Goal: Task Accomplishment & Management: Manage account settings

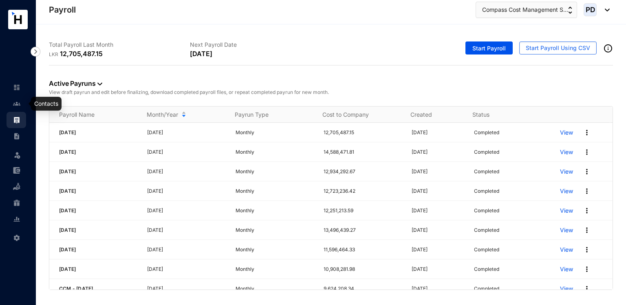
click at [13, 108] on link at bounding box center [23, 104] width 20 height 8
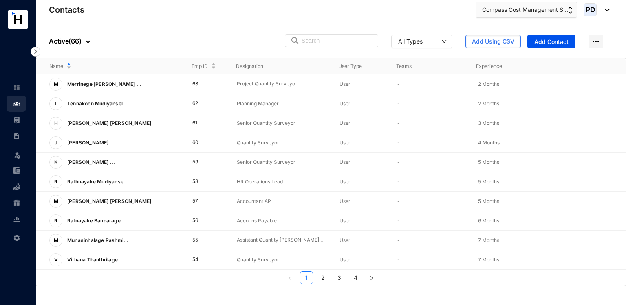
click at [476, 33] on div "People Active ( 66 ) All Types Add Using CSV Add Contact" at bounding box center [331, 40] width 590 height 33
click at [479, 39] on span "Add Using CSV" at bounding box center [493, 41] width 42 height 8
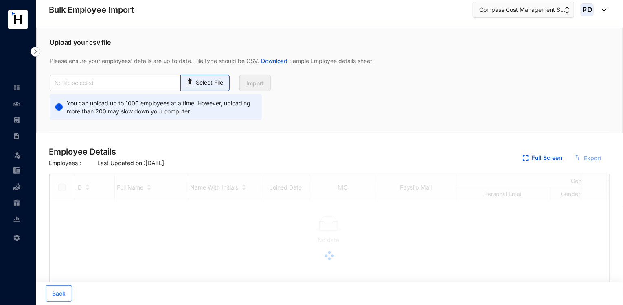
checkbox input "true"
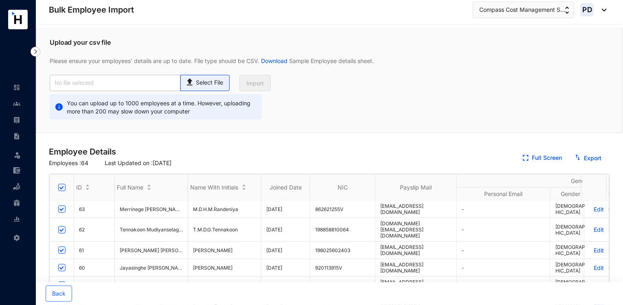
click at [204, 83] on p "Select File" at bounding box center [209, 83] width 27 height 9
click at [0, 0] on input "Select File" at bounding box center [0, 0] width 0 height 0
type input "Master Data.csv"
click at [252, 80] on span "Import" at bounding box center [255, 83] width 18 height 8
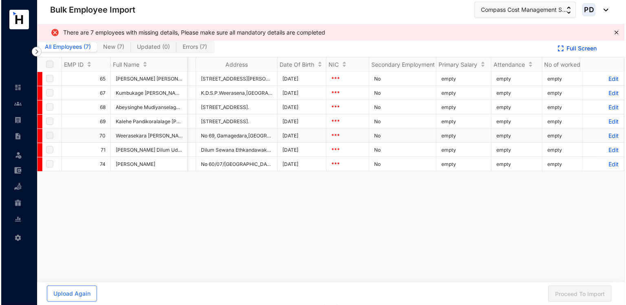
scroll to position [0, 1829]
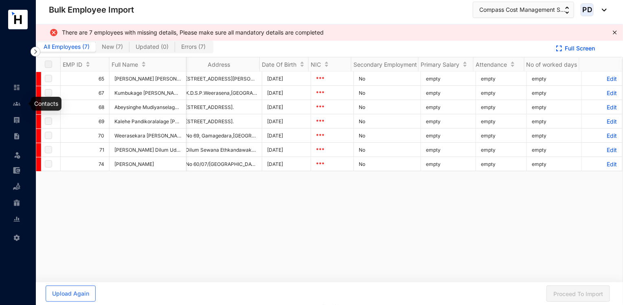
click at [13, 105] on link at bounding box center [23, 104] width 20 height 8
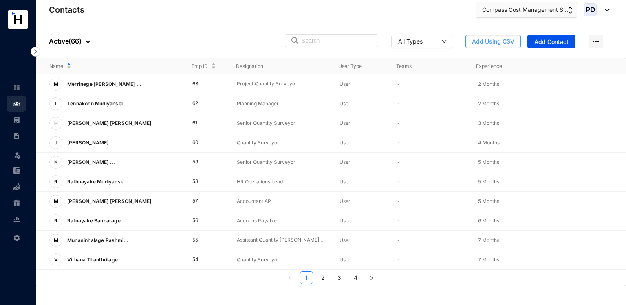
click at [495, 39] on span "Add Using CSV" at bounding box center [493, 41] width 42 height 8
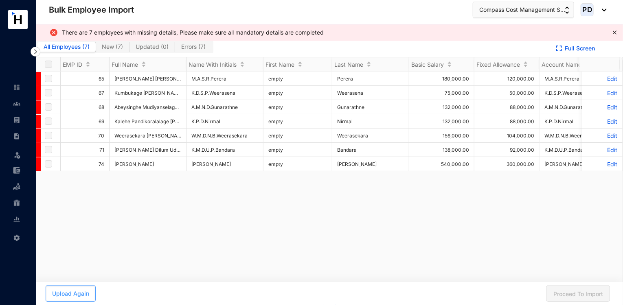
click at [83, 297] on span "Upload Again" at bounding box center [70, 294] width 37 height 8
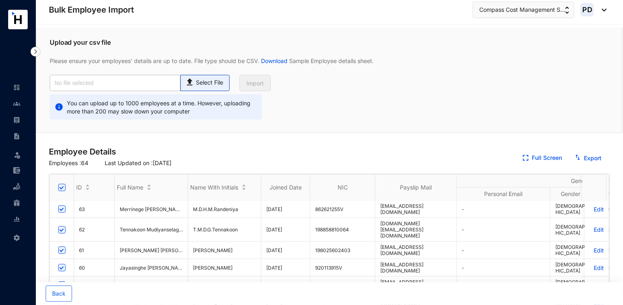
click at [218, 84] on p "Select File" at bounding box center [209, 83] width 27 height 9
click at [0, 0] on input "Select File" at bounding box center [0, 0] width 0 height 0
type input "Master Data.csv"
click at [261, 77] on button "Import" at bounding box center [254, 83] width 31 height 16
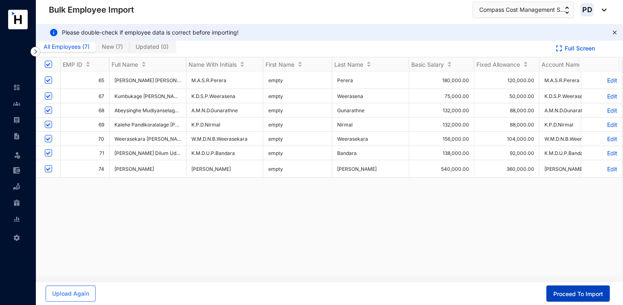
click at [571, 288] on button "Proceed To Import" at bounding box center [579, 294] width 64 height 16
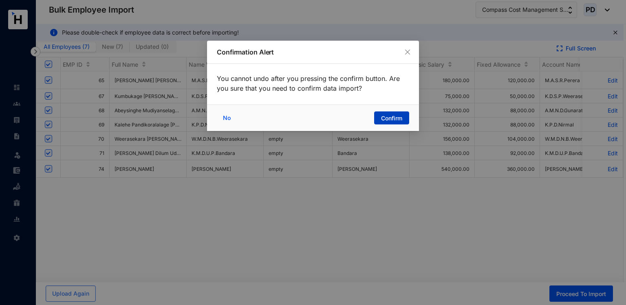
click at [387, 114] on span "Confirm" at bounding box center [391, 118] width 21 height 8
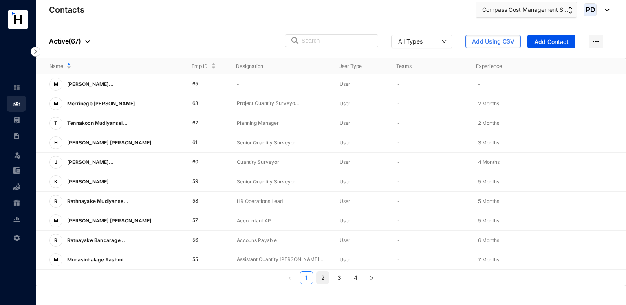
click at [320, 277] on link "2" at bounding box center [322, 278] width 12 height 12
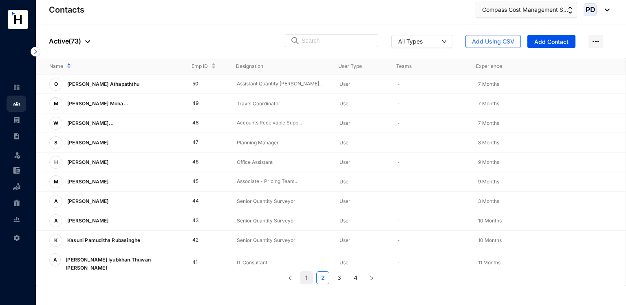
click at [311, 279] on link "1" at bounding box center [306, 278] width 12 height 12
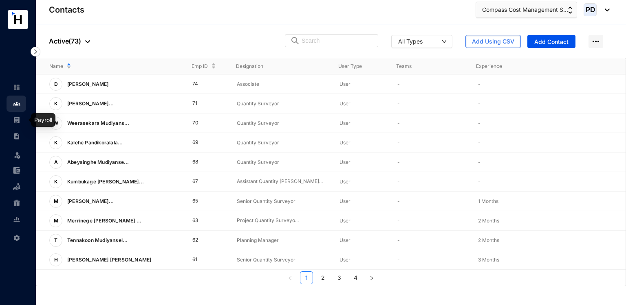
click at [17, 121] on img at bounding box center [16, 119] width 7 height 7
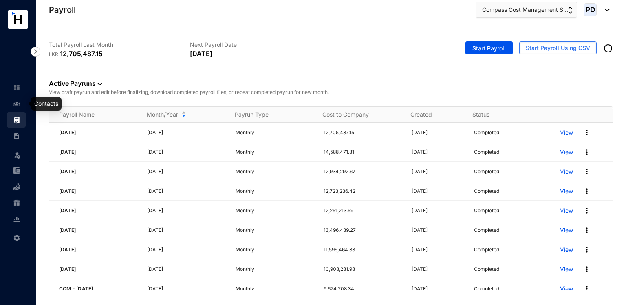
click at [20, 103] on img at bounding box center [16, 103] width 7 height 7
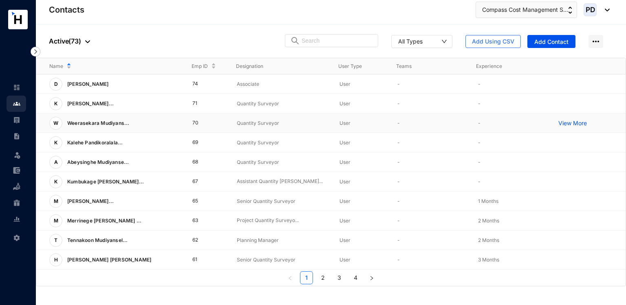
click at [173, 123] on div "W Weerasekara Mudiyans..." at bounding box center [114, 123] width 130 height 13
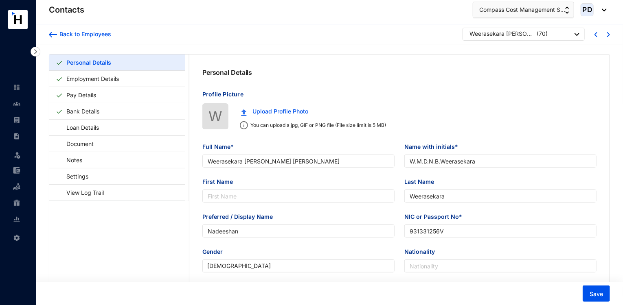
type input "Weerasekara [PERSON_NAME] [PERSON_NAME]"
type input "W.M.D.N.B.Weerasekara"
type input "Weerasekara"
type input "Nadeeshan"
type input "931331256V"
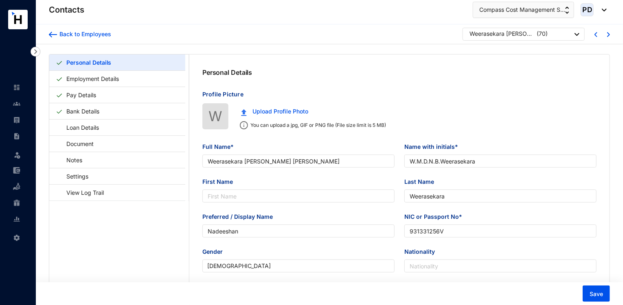
type input "754716493"
type input "No 69, Gamagedara,[GEOGRAPHIC_DATA],[GEOGRAPHIC_DATA]."
type input "[DATE]"
click at [521, 33] on div "Weerasekara [PERSON_NAME] [PERSON_NAME]" at bounding box center [502, 34] width 65 height 8
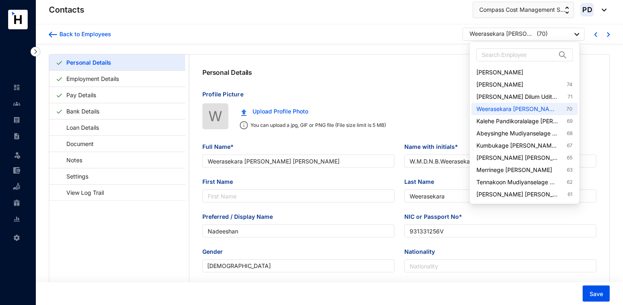
click at [521, 33] on div "Weerasekara [PERSON_NAME] [PERSON_NAME]" at bounding box center [502, 34] width 65 height 8
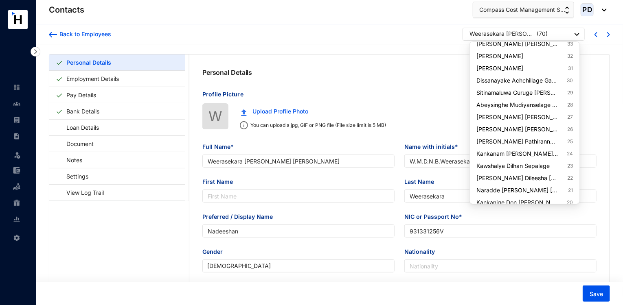
scroll to position [624, 0]
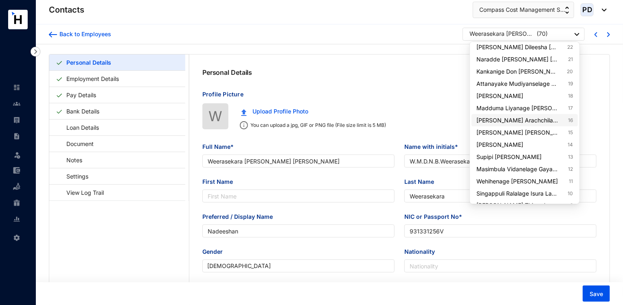
click at [549, 121] on link "[PERSON_NAME] Arachchilage Pasan [PERSON_NAME] Arachchi 16" at bounding box center [524, 120] width 96 height 8
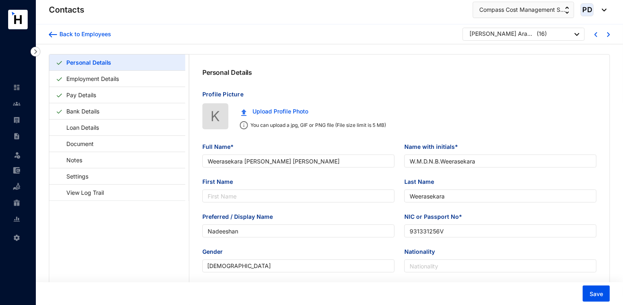
type input "[PERSON_NAME] Arachchilage Pasan [PERSON_NAME] Arachchi"
type input "K.A.P.B.K.Arachchi"
type input "Arachchi"
type input "Pasan"
type input "199934612058"
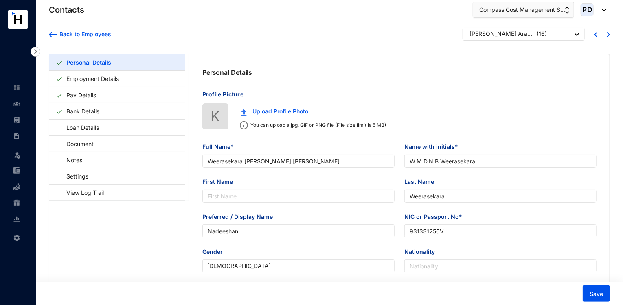
type input "[PHONE_NUMBER]"
type input "No. 109/4/20 Mambulgoda Pannipitiya, [GEOGRAPHIC_DATA]"
type input "[DATE]"
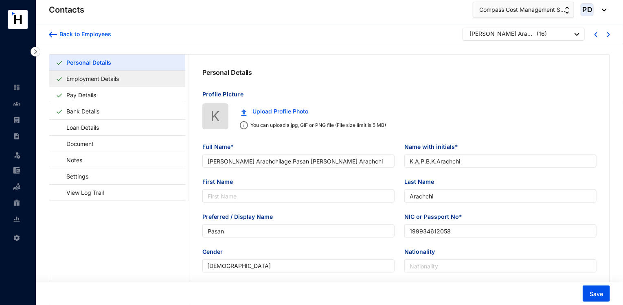
click at [122, 81] on link "Employment Details" at bounding box center [92, 78] width 59 height 17
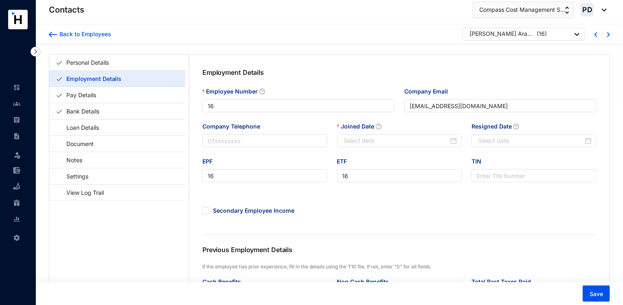
type input "[DATE]"
click at [517, 145] on input "Resigned Date" at bounding box center [531, 140] width 105 height 9
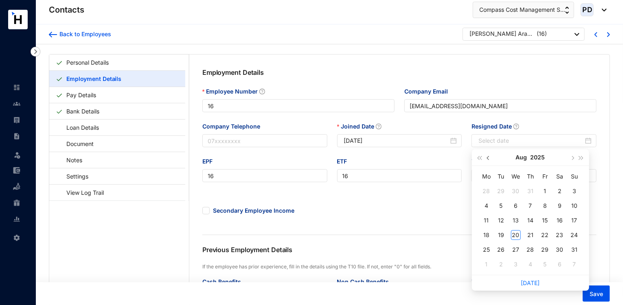
click at [489, 160] on button "button" at bounding box center [488, 157] width 9 height 16
click at [503, 233] on div "22" at bounding box center [501, 236] width 10 height 10
type input "[DATE]"
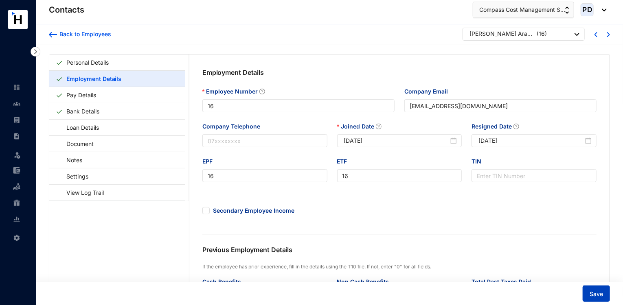
click at [601, 287] on button "Save" at bounding box center [596, 294] width 27 height 16
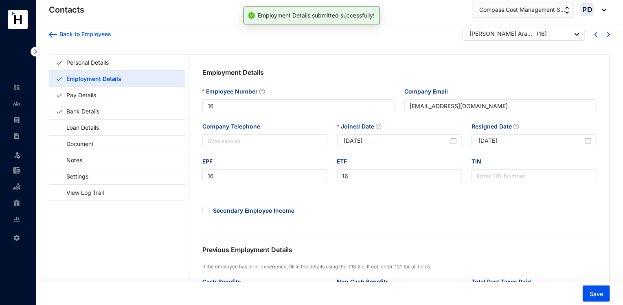
click at [500, 43] on div "Back to Employees [PERSON_NAME] Arachchilage Pasan [PERSON_NAME][GEOGRAPHIC_DAT…" at bounding box center [329, 34] width 587 height 20
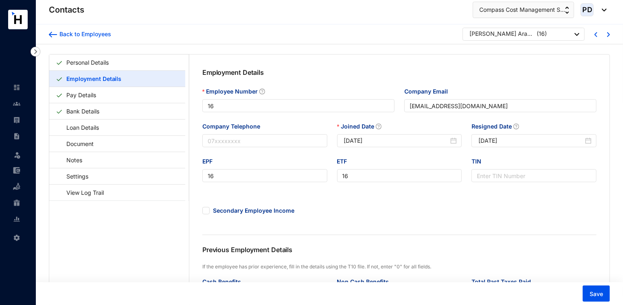
click at [500, 42] on div "Back to Employees [PERSON_NAME] Arachchilage Pasan [PERSON_NAME][GEOGRAPHIC_DAT…" at bounding box center [329, 34] width 587 height 20
click at [500, 38] on p "[PERSON_NAME] Arachchilage Pasan [PERSON_NAME] Arachchi" at bounding box center [502, 35] width 65 height 10
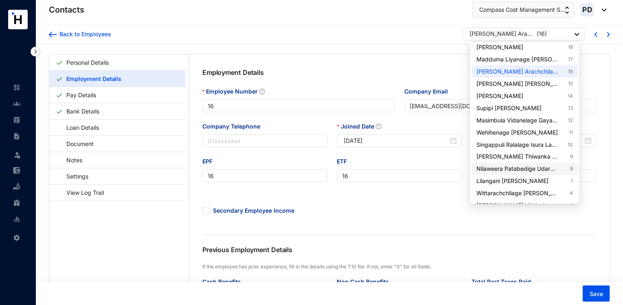
scroll to position [691, 0]
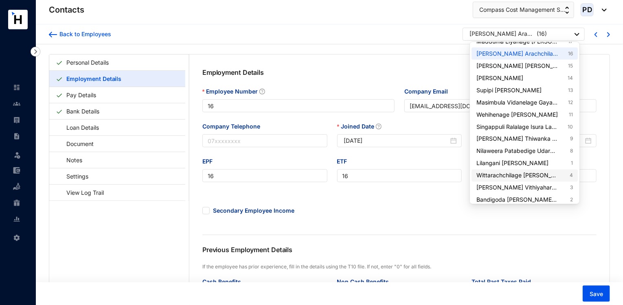
click at [531, 174] on link "Wittarachchilage [PERSON_NAME] 4" at bounding box center [524, 176] width 96 height 8
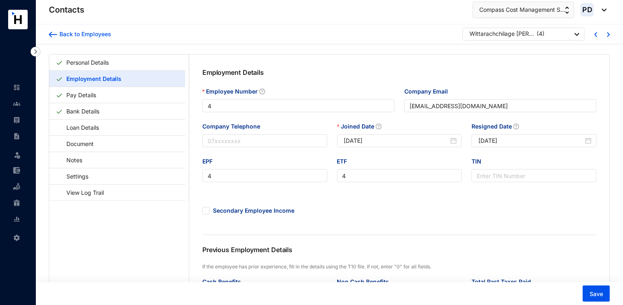
type input "4"
type input "[EMAIL_ADDRESS][DOMAIN_NAME]"
type input "4"
type input "[DATE]"
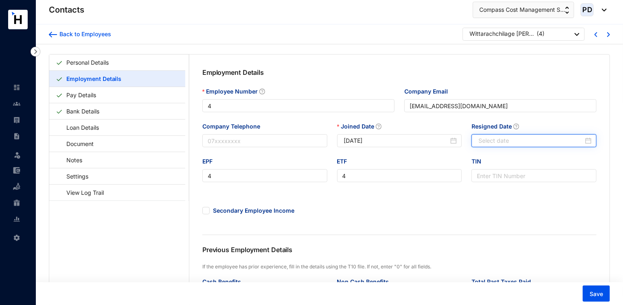
click at [535, 144] on input "Resigned Date" at bounding box center [531, 140] width 105 height 9
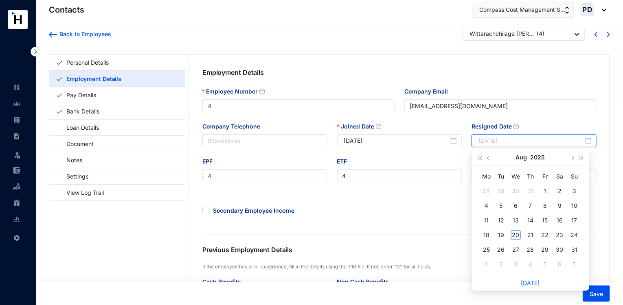
type input "[DATE]"
click at [486, 159] on button "button" at bounding box center [488, 157] width 9 height 16
click at [573, 234] on div "27" at bounding box center [575, 236] width 10 height 10
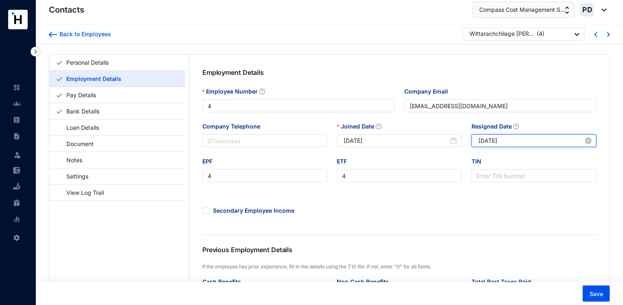
click at [567, 142] on input "[DATE]" at bounding box center [531, 140] width 105 height 9
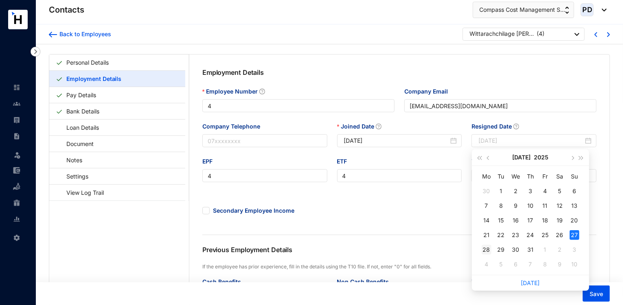
click at [483, 252] on div "28" at bounding box center [487, 250] width 10 height 10
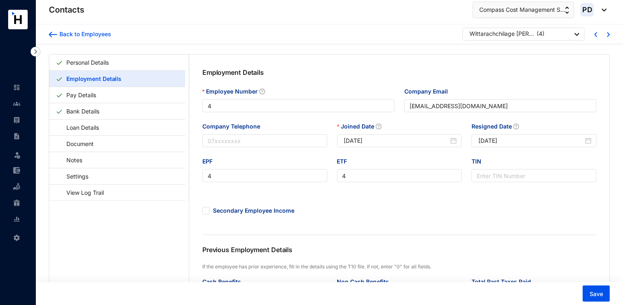
type input "[DATE]"
click at [603, 292] on span "Save" at bounding box center [596, 294] width 13 height 8
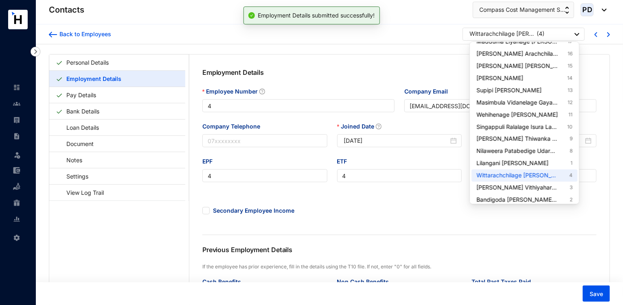
click at [520, 37] on div "Wittarachchilage [PERSON_NAME]" at bounding box center [502, 34] width 65 height 8
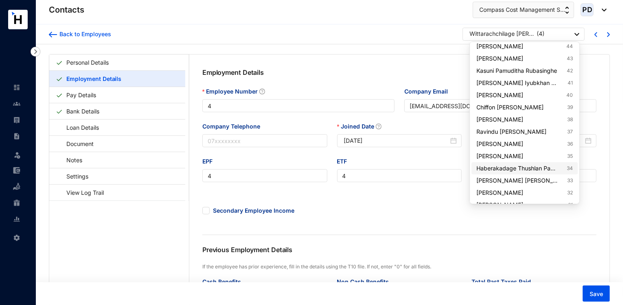
scroll to position [355, 0]
click at [535, 93] on link "[PERSON_NAME] 40" at bounding box center [524, 96] width 96 height 8
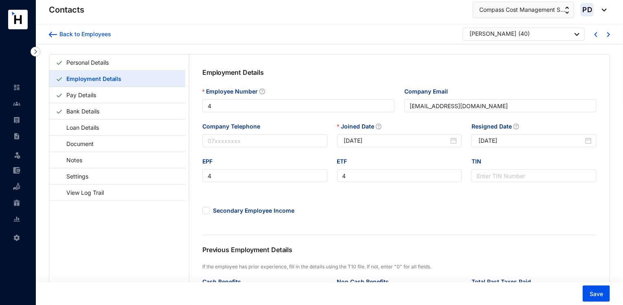
type input "40"
type input "[EMAIL_ADDRESS][PERSON_NAME][DOMAIN_NAME]"
type input "40"
type input "[DATE]"
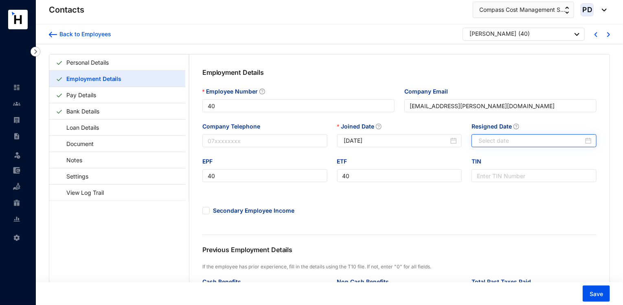
click at [572, 136] on div at bounding box center [534, 140] width 125 height 13
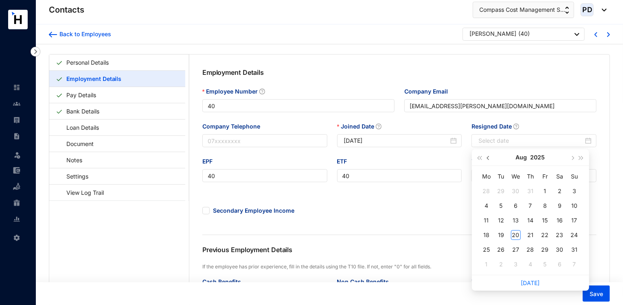
click at [489, 157] on span "button" at bounding box center [489, 158] width 4 height 4
click at [529, 234] on div "24" at bounding box center [531, 236] width 10 height 10
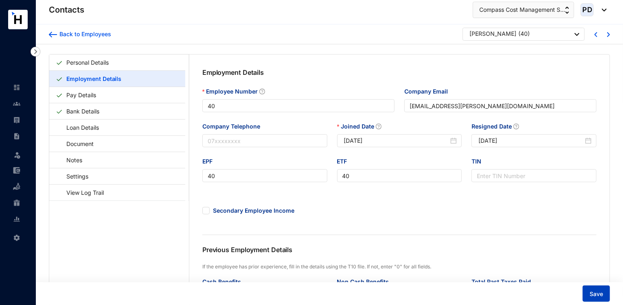
type input "[DATE]"
click at [599, 296] on span "Save" at bounding box center [596, 294] width 13 height 8
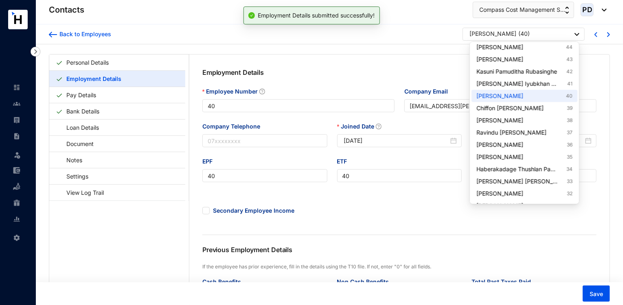
click at [501, 36] on div "[PERSON_NAME]" at bounding box center [493, 34] width 47 height 8
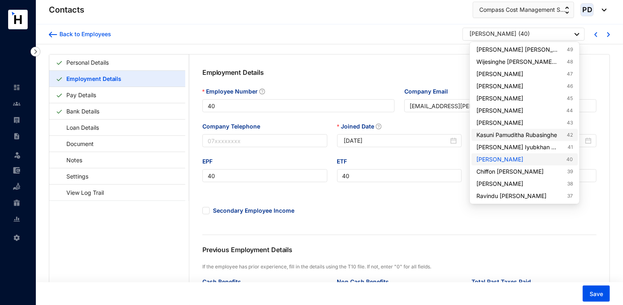
scroll to position [287, 0]
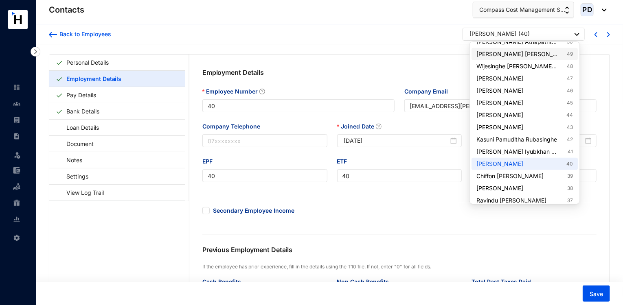
click at [544, 55] on link "[PERSON_NAME] [PERSON_NAME] [PERSON_NAME] 49" at bounding box center [524, 54] width 96 height 8
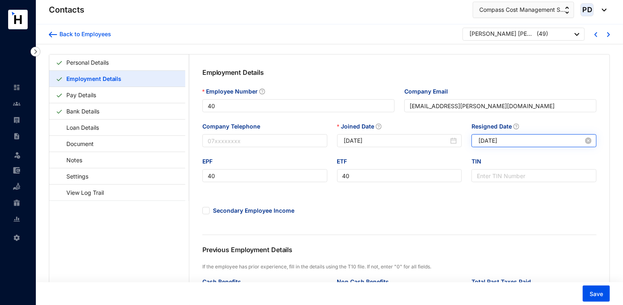
type input "49"
type input "[DATE]"
click at [524, 138] on input "Resigned Date" at bounding box center [531, 140] width 105 height 9
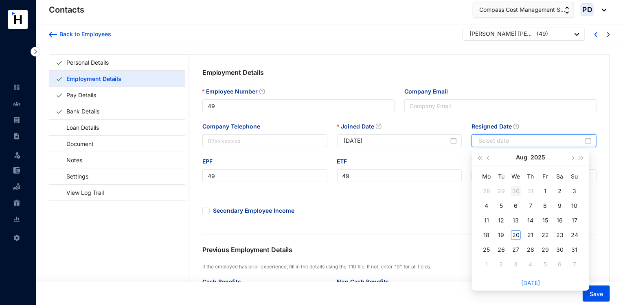
type input "[DATE]"
click at [491, 156] on button "button" at bounding box center [488, 157] width 9 height 16
click at [543, 193] on div "4" at bounding box center [545, 192] width 10 height 10
type input "[DATE]"
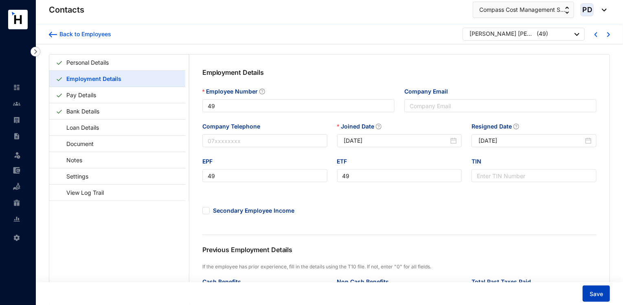
click at [599, 295] on span "Save" at bounding box center [596, 294] width 13 height 8
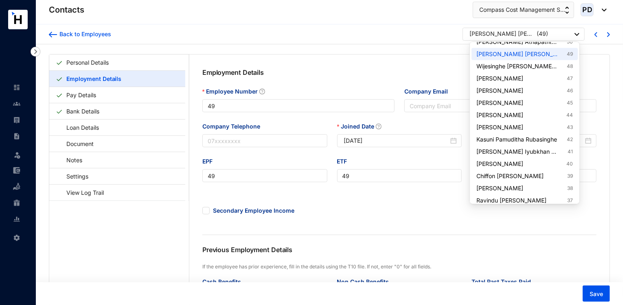
click at [505, 36] on div "[PERSON_NAME] [PERSON_NAME] [PERSON_NAME]" at bounding box center [502, 34] width 65 height 8
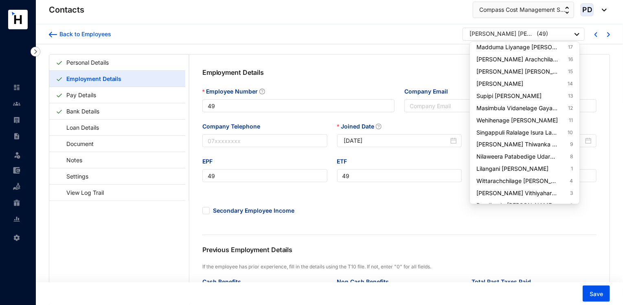
scroll to position [686, 0]
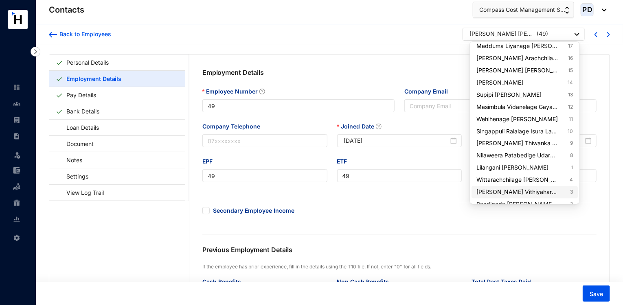
click at [531, 191] on link "[PERSON_NAME] Vithiyaharan 3" at bounding box center [524, 193] width 96 height 8
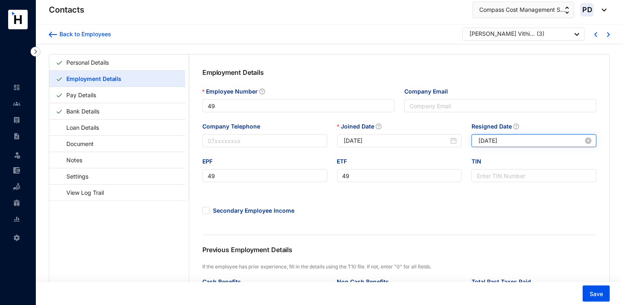
type input "3"
type input "[EMAIL_ADDRESS][DOMAIN_NAME]"
type input "3"
type input "[DATE]"
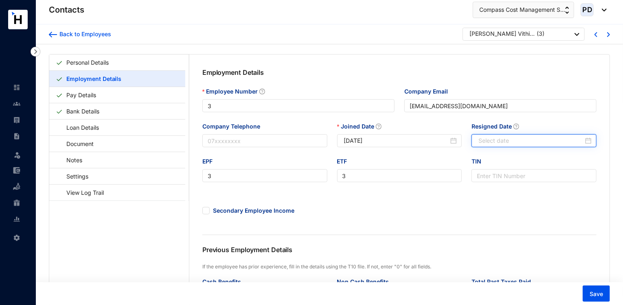
click at [539, 141] on input "Resigned Date" at bounding box center [531, 140] width 105 height 9
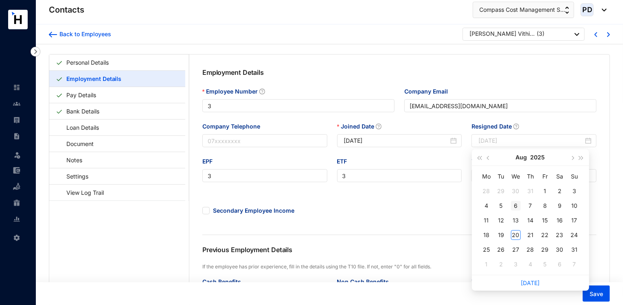
click at [520, 206] on div "6" at bounding box center [516, 206] width 10 height 10
type input "[DATE]"
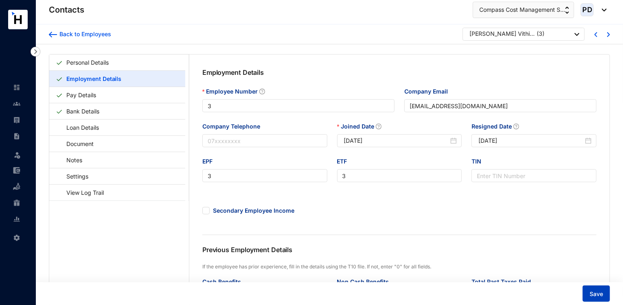
click at [595, 296] on span "Save" at bounding box center [596, 294] width 13 height 8
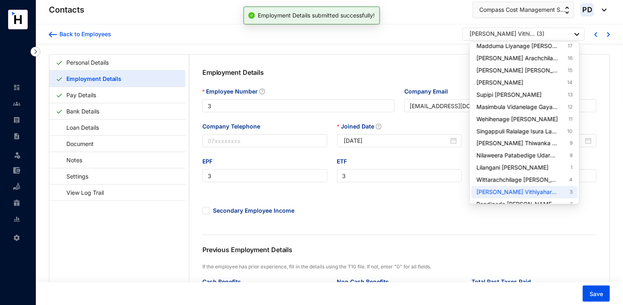
click at [502, 36] on div "[PERSON_NAME] Vithiyaharan" at bounding box center [502, 34] width 65 height 8
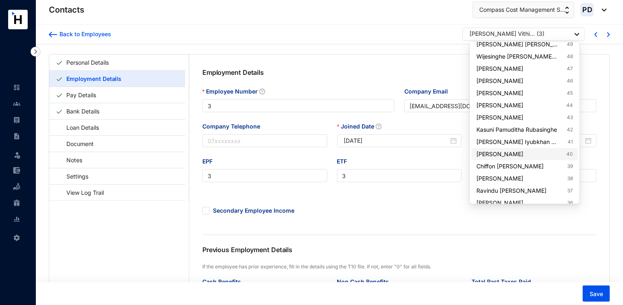
scroll to position [279, 0]
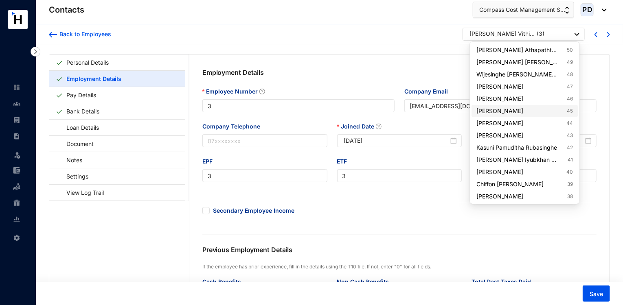
click at [535, 110] on link "Muwahhid Riza 45" at bounding box center [524, 111] width 96 height 8
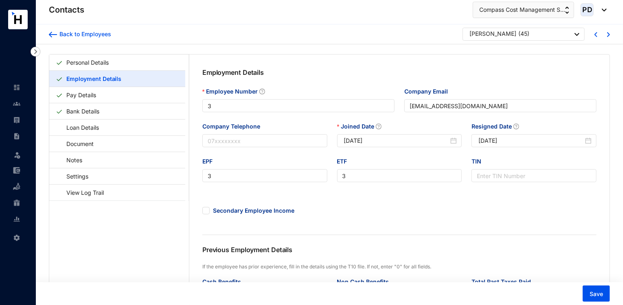
type input "45"
type input "[EMAIL_ADDRESS][DOMAIN_NAME]"
type input "45"
type input "[DATE]"
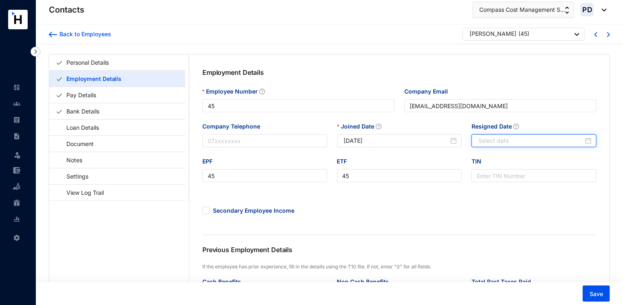
click at [505, 144] on input "Resigned Date" at bounding box center [531, 140] width 105 height 9
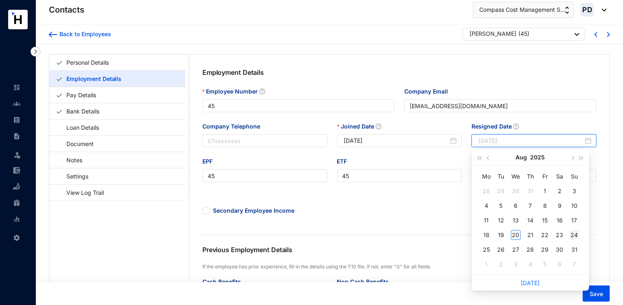
type input "[DATE]"
click at [573, 234] on div "24" at bounding box center [575, 236] width 10 height 10
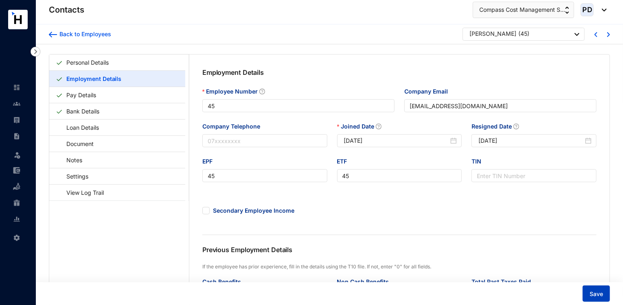
click at [607, 294] on button "Save" at bounding box center [596, 294] width 27 height 16
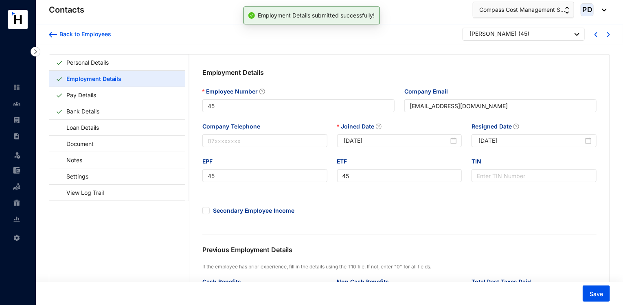
click at [543, 37] on div "[PERSON_NAME] ( 45 )" at bounding box center [525, 35] width 110 height 10
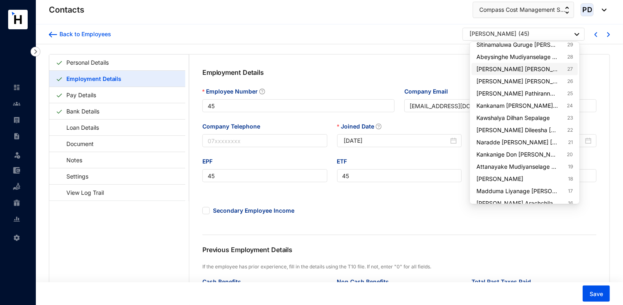
scroll to position [541, 0]
click at [553, 158] on link "Kankanige [PERSON_NAME] Bimsara 20" at bounding box center [524, 154] width 96 height 8
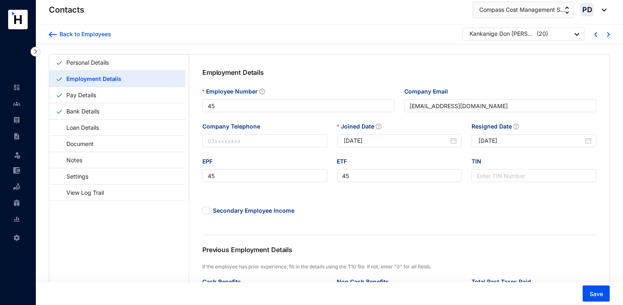
type input "20"
type input "[EMAIL_ADDRESS][DOMAIN_NAME]"
type input "20"
type input "[DATE]"
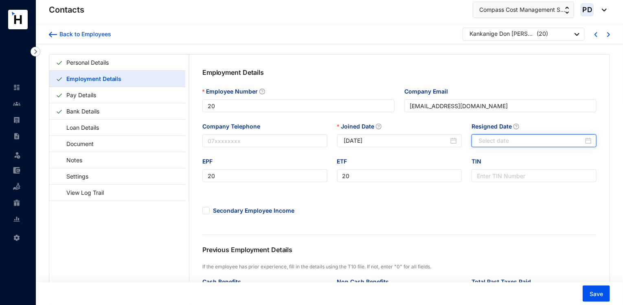
click at [499, 143] on input "Resigned Date" at bounding box center [531, 140] width 105 height 9
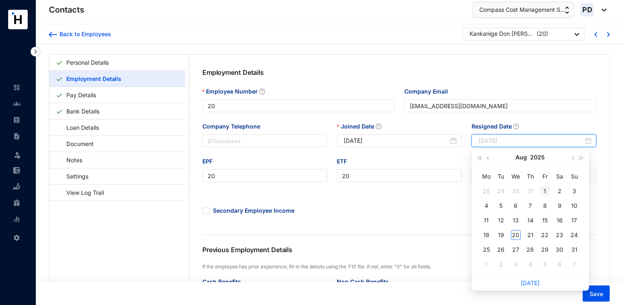
type input "[DATE]"
click at [541, 206] on div "8" at bounding box center [545, 206] width 10 height 10
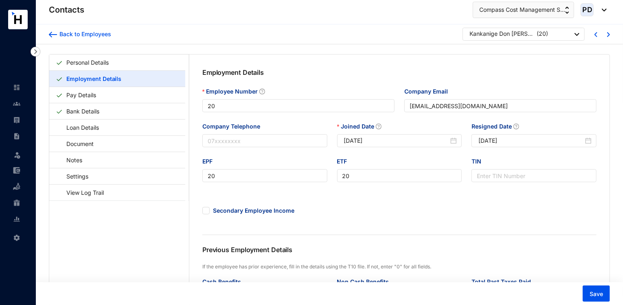
type input "[DATE]"
click at [600, 296] on span "Save" at bounding box center [596, 294] width 13 height 8
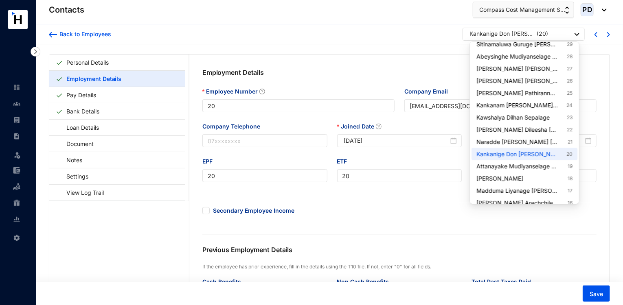
click at [491, 37] on div "Kankanige Don [PERSON_NAME] Bimsara" at bounding box center [502, 34] width 65 height 8
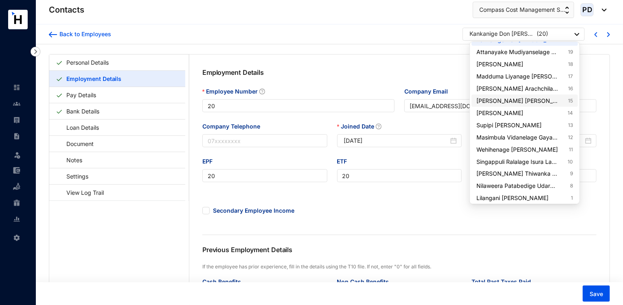
click at [552, 103] on link "[PERSON_NAME] [PERSON_NAME] 15" at bounding box center [524, 101] width 96 height 8
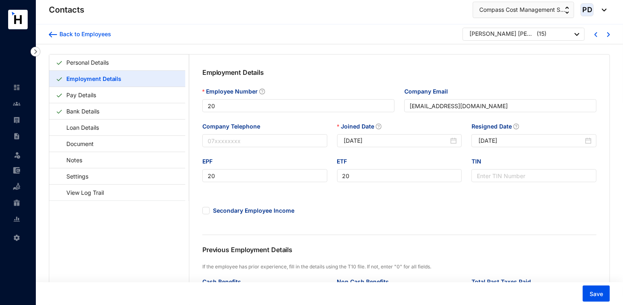
type input "15"
type input "[EMAIL_ADDRESS][DOMAIN_NAME]"
type input "15"
type input "[DATE]"
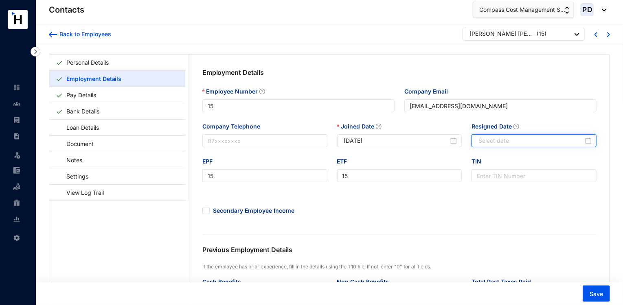
click at [512, 142] on input "Resigned Date" at bounding box center [531, 140] width 105 height 9
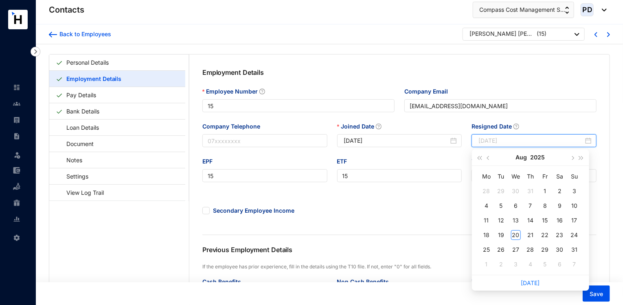
type input "[DATE]"
click at [486, 252] on div "25" at bounding box center [487, 250] width 10 height 10
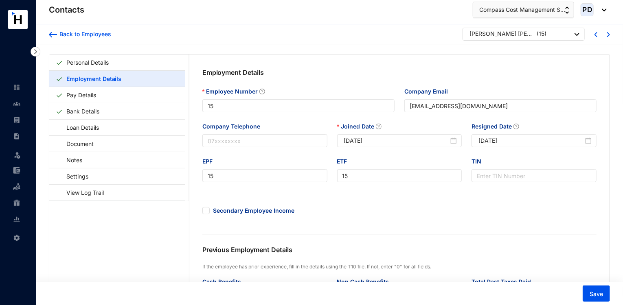
type input "[DATE]"
click at [591, 298] on span "Save" at bounding box center [596, 294] width 13 height 8
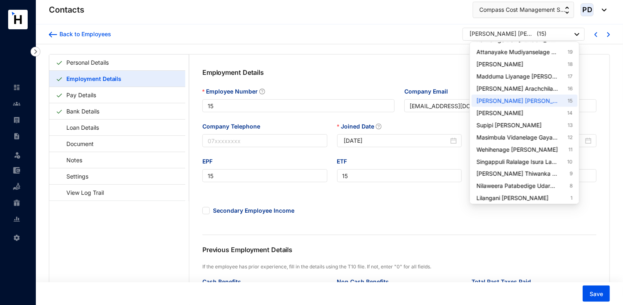
click at [517, 30] on div "[PERSON_NAME] [PERSON_NAME]" at bounding box center [502, 34] width 65 height 8
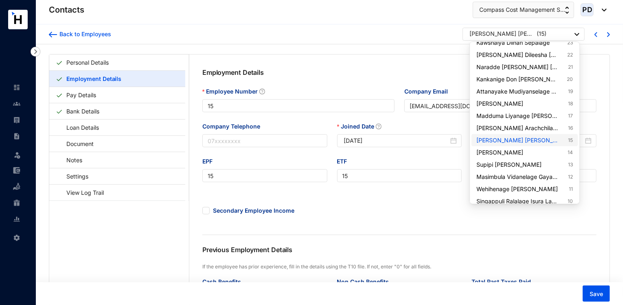
scroll to position [690, 0]
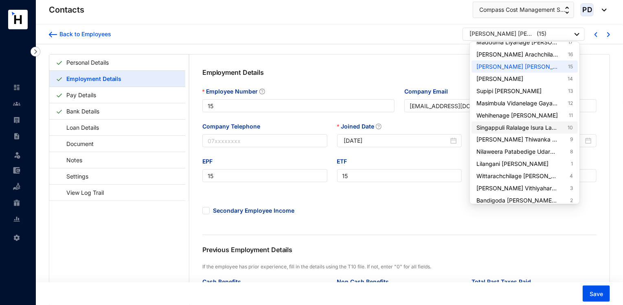
click at [540, 125] on link "Singappuli Ralalage Isura Lakshan Bandara 10" at bounding box center [524, 128] width 96 height 8
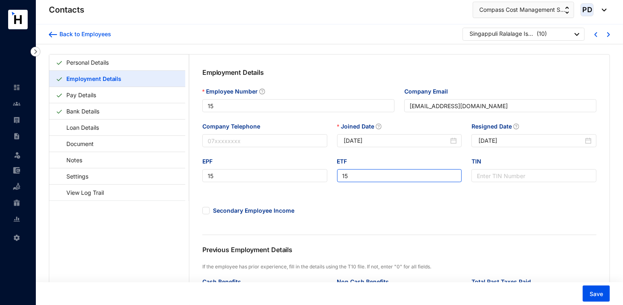
type input "10"
type input "[EMAIL_ADDRESS][DOMAIN_NAME]"
type input "10"
type input "[DATE]"
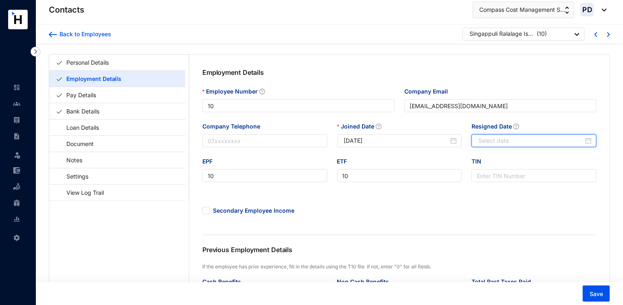
click at [508, 144] on input "Resigned Date" at bounding box center [531, 140] width 105 height 9
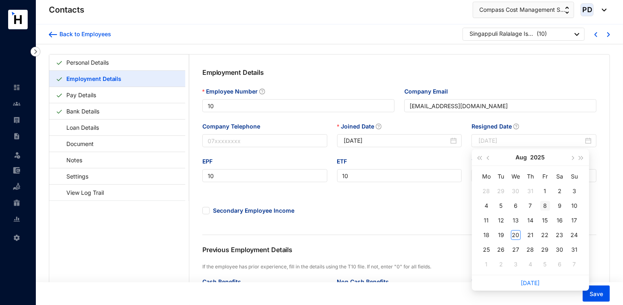
click at [546, 203] on div "8" at bounding box center [545, 206] width 10 height 10
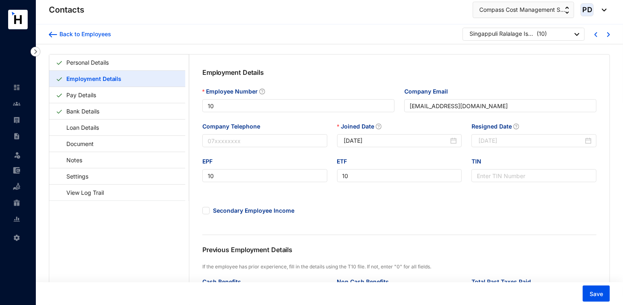
type input "[DATE]"
click at [593, 292] on span "Save" at bounding box center [596, 294] width 13 height 8
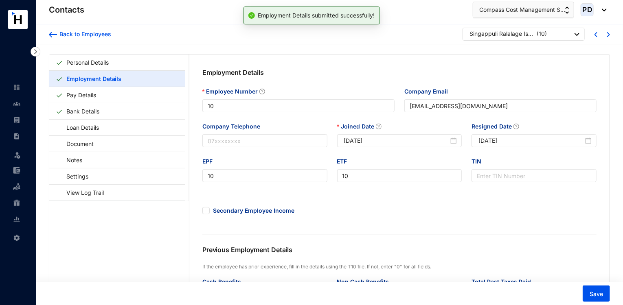
click at [553, 41] on div "Back to Employees Singappuli Ralalage Isura Lakshan Bandara ( 10 )" at bounding box center [329, 34] width 587 height 20
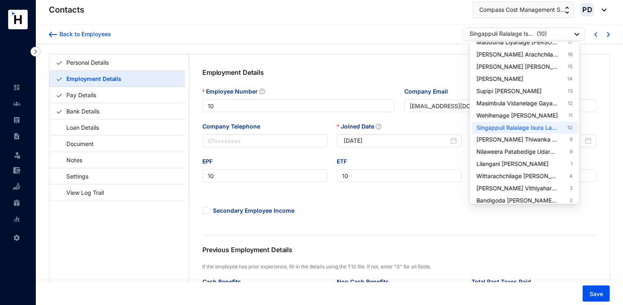
click at [553, 38] on div "Singappuli Ralalage Isura Lakshan Bandara ( 10 )" at bounding box center [525, 35] width 110 height 10
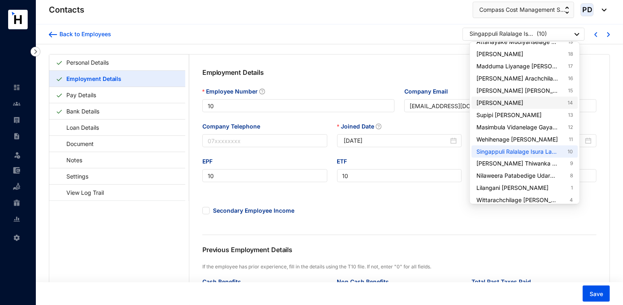
click at [554, 104] on link "[PERSON_NAME] 14" at bounding box center [524, 103] width 96 height 8
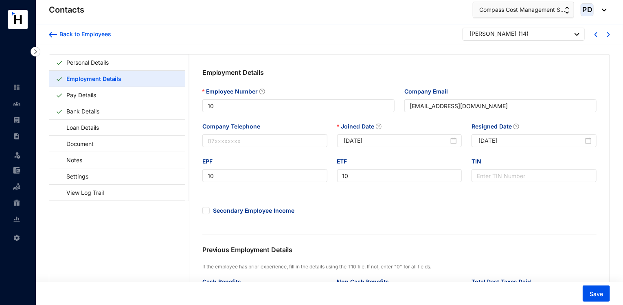
type input "14"
type input "[EMAIL_ADDRESS][DOMAIN_NAME]"
type input "14"
type input "[DATE]"
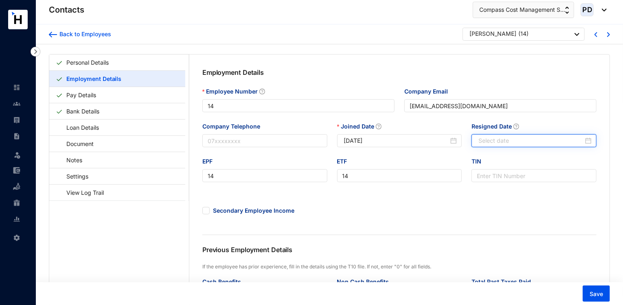
click at [530, 138] on input "Resigned Date" at bounding box center [531, 140] width 105 height 9
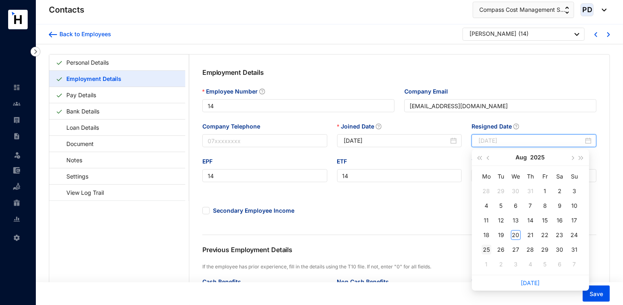
type input "[DATE]"
click at [486, 250] on div "25" at bounding box center [487, 250] width 10 height 10
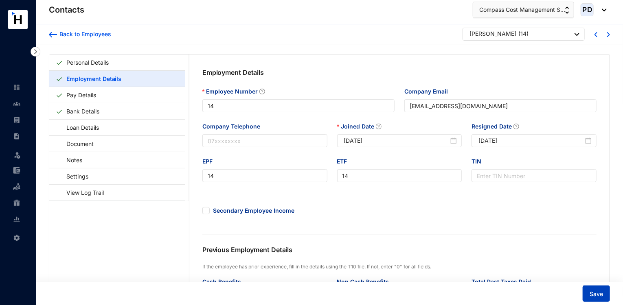
click at [596, 300] on button "Save" at bounding box center [596, 294] width 27 height 16
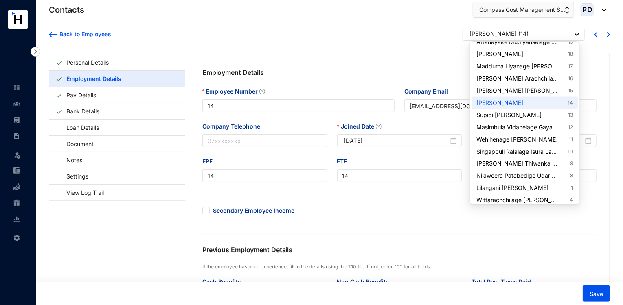
click at [512, 36] on div "[PERSON_NAME]" at bounding box center [493, 34] width 47 height 8
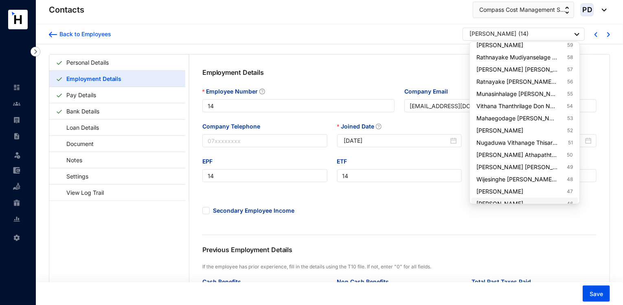
scroll to position [174, 0]
click at [548, 105] on link "Vithana Thanthrilage Don Nadun [PERSON_NAME] 54" at bounding box center [524, 106] width 96 height 8
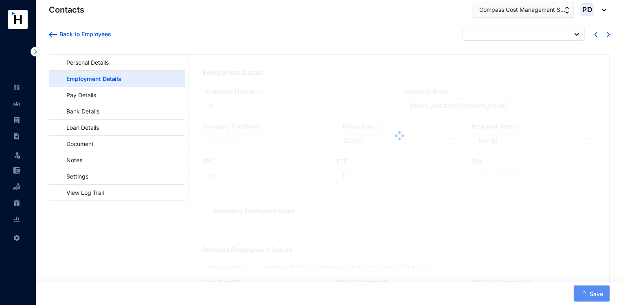
type input "54"
type input "[DATE]"
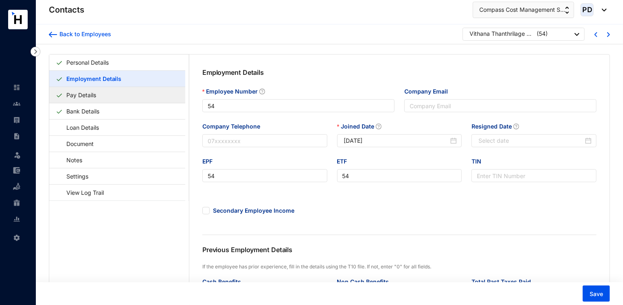
click at [99, 96] on link "Pay Details" at bounding box center [81, 95] width 36 height 17
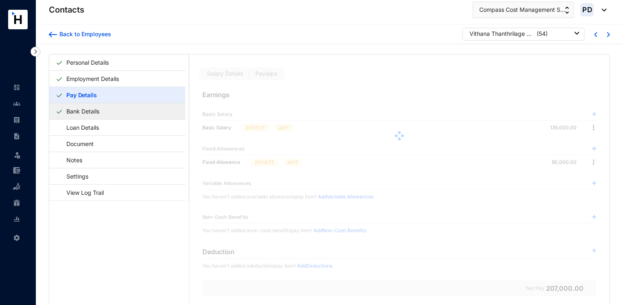
click at [96, 110] on link "Bank Details" at bounding box center [83, 111] width 40 height 17
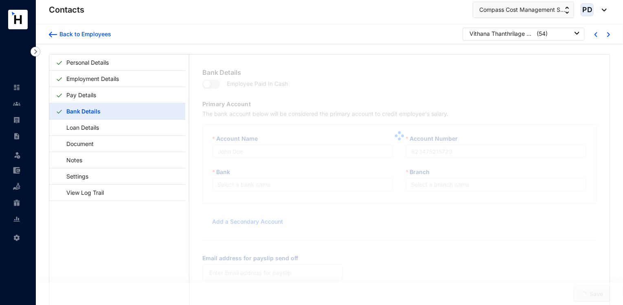
type input "V.T.D.N.T.Vithana"
type input "111010111160"
type input "[EMAIL_ADDRESS][DOMAIN_NAME]"
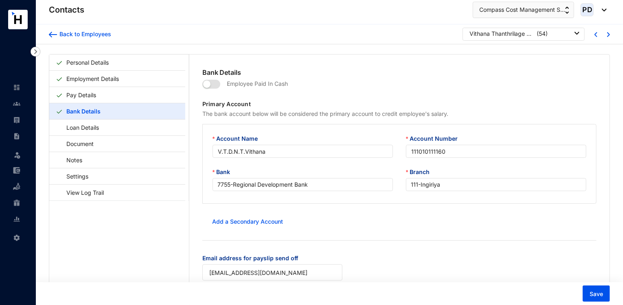
click at [313, 193] on div "Bank 7755 - Regional Development Bank" at bounding box center [302, 184] width 193 height 33
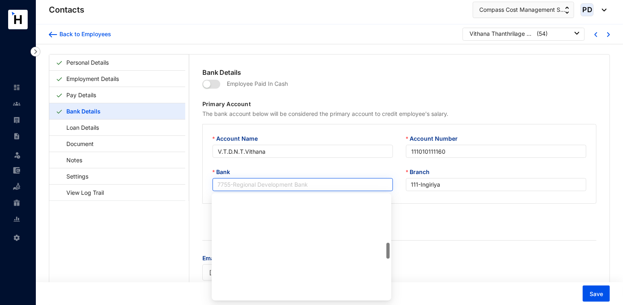
click at [332, 184] on span "7755 - Regional Development Bank" at bounding box center [302, 185] width 171 height 12
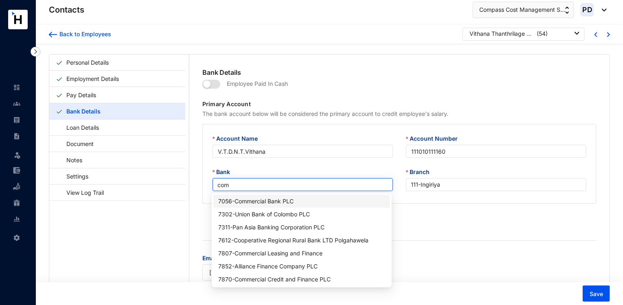
type input "comm"
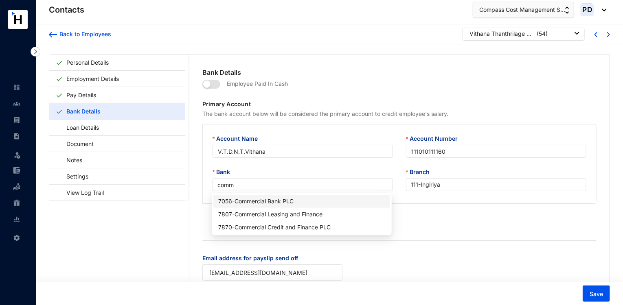
click at [301, 201] on div "7056 - Commercial Bank PLC" at bounding box center [301, 201] width 167 height 9
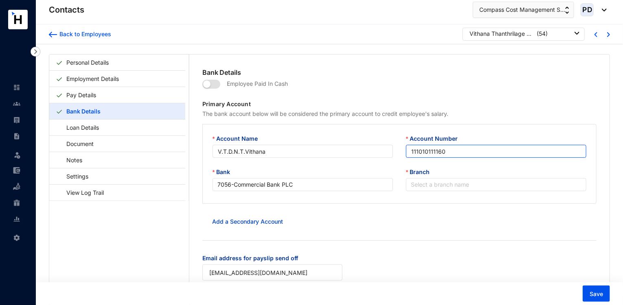
drag, startPoint x: 455, startPoint y: 150, endPoint x: 241, endPoint y: 220, distance: 224.9
click at [241, 220] on form "Employee Paid In Cash Primary Account The bank account below will be considered…" at bounding box center [399, 183] width 394 height 213
paste input "8187005789"
type input "8187005789"
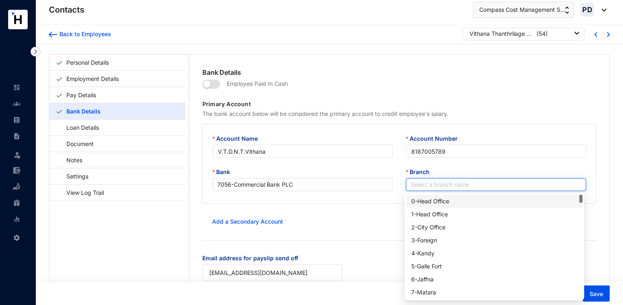
click at [434, 189] on input "Branch" at bounding box center [496, 185] width 171 height 12
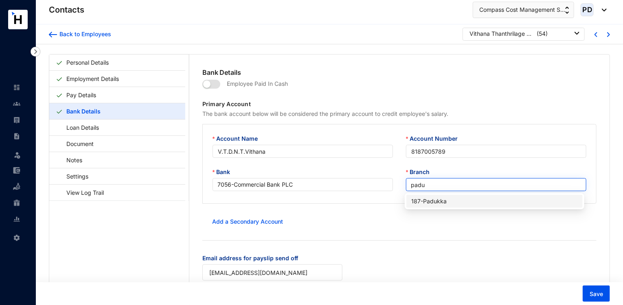
type input "paduk"
click at [437, 198] on div "187 - Padukka" at bounding box center [494, 201] width 167 height 9
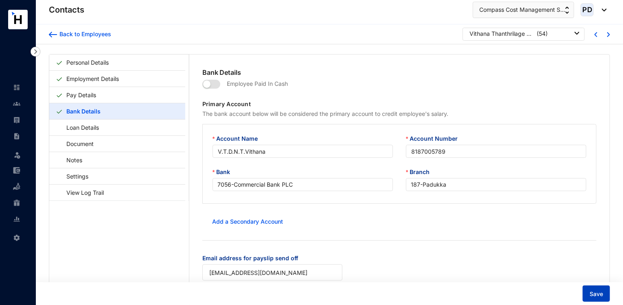
click at [597, 290] on span "Save" at bounding box center [596, 294] width 13 height 8
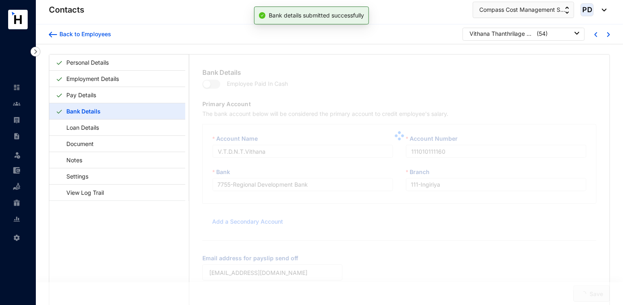
type input "8187005789"
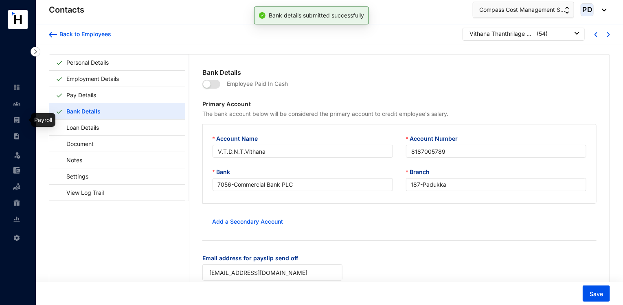
click at [13, 122] on link at bounding box center [23, 120] width 20 height 8
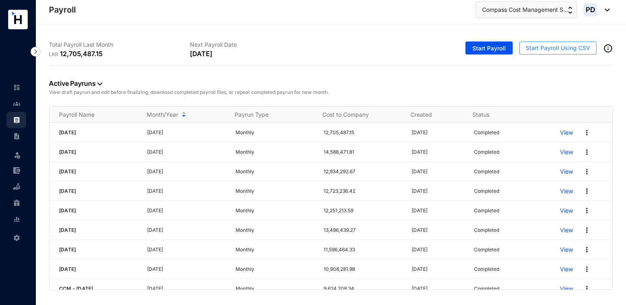
click at [550, 48] on span "Start Payroll Using CSV" at bounding box center [557, 48] width 64 height 8
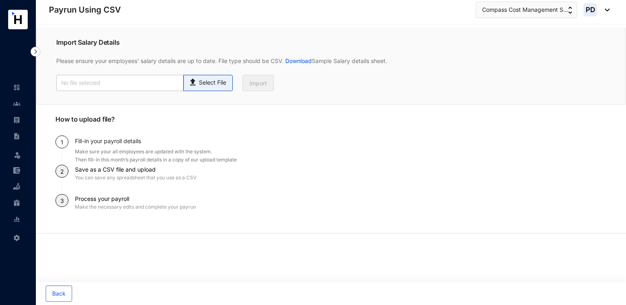
click at [200, 86] on p "Select File" at bounding box center [212, 83] width 27 height 9
click at [0, 0] on input "Select File" at bounding box center [0, 0] width 0 height 0
type input "Payroll Upload File.csv"
click at [246, 83] on button "Import" at bounding box center [257, 83] width 31 height 16
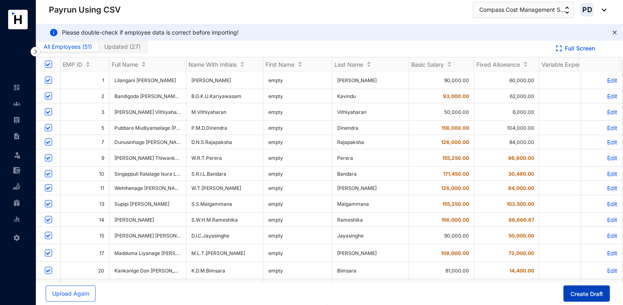
click at [572, 289] on button "Create Draft" at bounding box center [587, 294] width 46 height 16
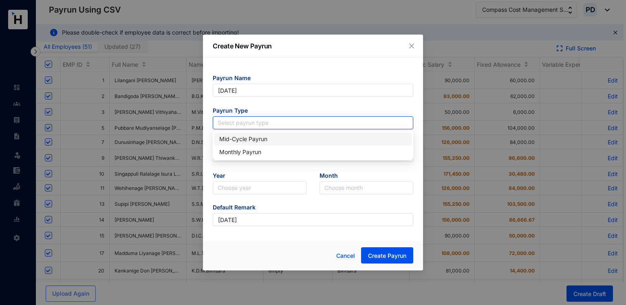
click at [251, 124] on input "search" at bounding box center [312, 123] width 191 height 12
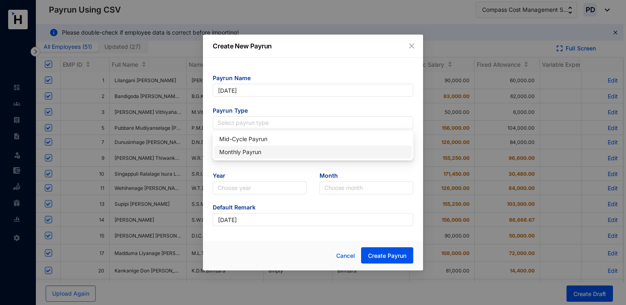
click at [245, 157] on div "Monthly Payrun" at bounding box center [312, 152] width 197 height 13
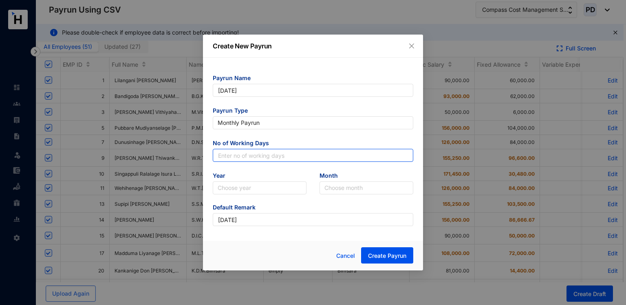
click at [245, 155] on input "text" at bounding box center [313, 155] width 200 height 13
type input "30"
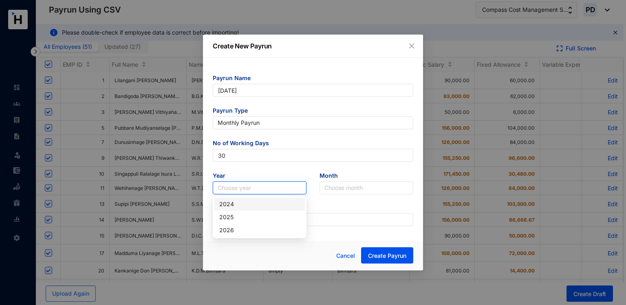
click at [257, 191] on input "search" at bounding box center [259, 188] width 84 height 12
click at [230, 219] on div "2025" at bounding box center [259, 217] width 81 height 9
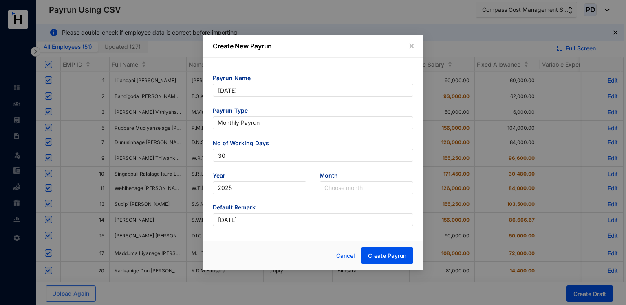
click at [346, 197] on form "Payrun Name [DATE] Payrun Type Monthly Payrun No of Working Days 30 Year [DATE]…" at bounding box center [313, 150] width 200 height 152
click at [347, 190] on input "search" at bounding box center [366, 188] width 84 height 12
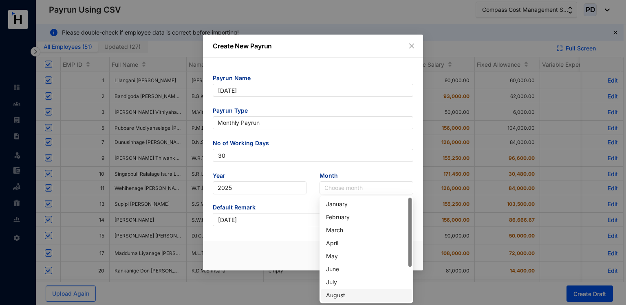
click at [350, 295] on div "August" at bounding box center [366, 295] width 81 height 9
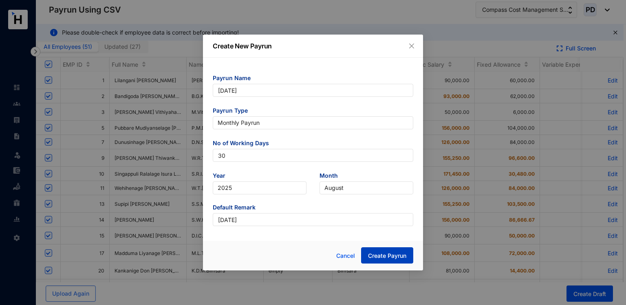
click at [393, 253] on span "Create Payrun" at bounding box center [387, 256] width 38 height 8
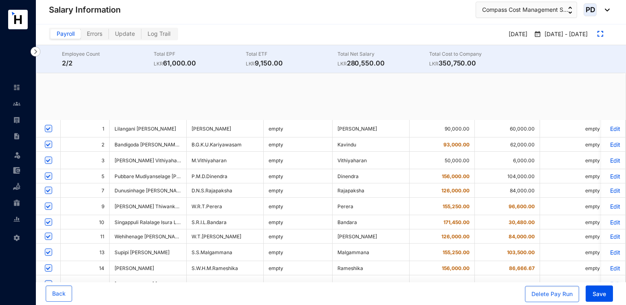
checkbox input "true"
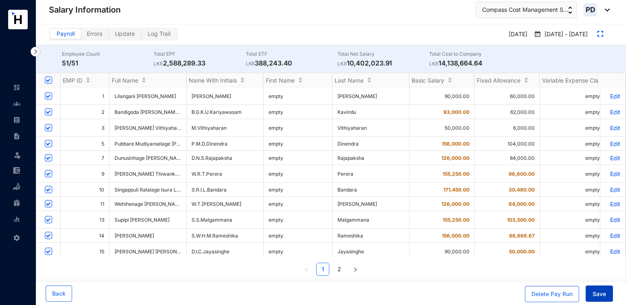
click at [593, 291] on span "Save" at bounding box center [598, 294] width 13 height 8
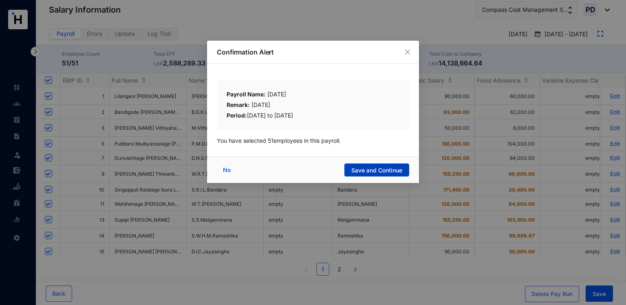
click at [374, 171] on span "Save and Continue" at bounding box center [376, 171] width 51 height 8
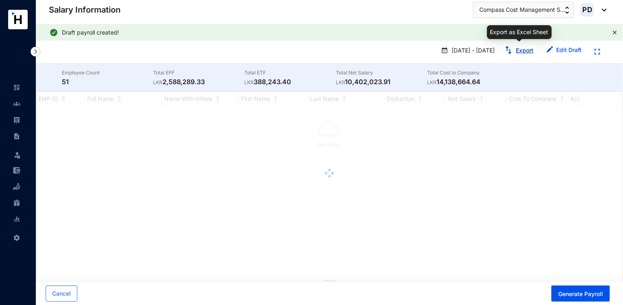
click at [520, 51] on link "Export" at bounding box center [525, 50] width 18 height 7
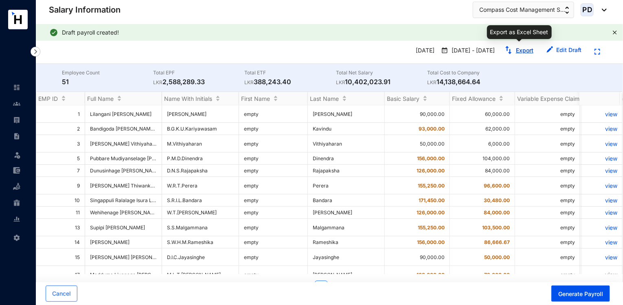
click at [520, 51] on link "Export" at bounding box center [525, 50] width 18 height 7
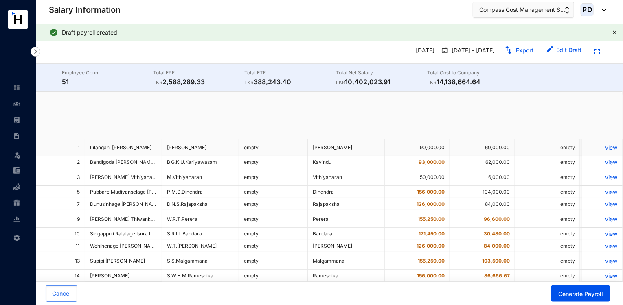
click at [18, 119] on img at bounding box center [16, 119] width 7 height 7
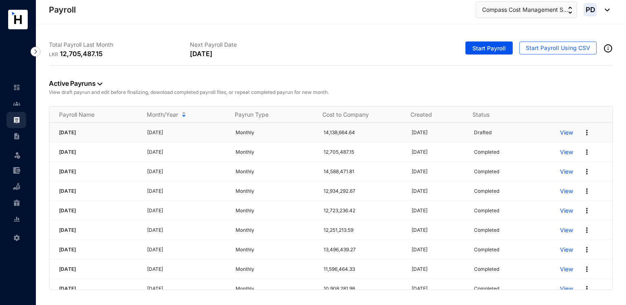
click at [582, 134] on img at bounding box center [586, 133] width 8 height 8
click at [554, 142] on p "Delete" at bounding box center [549, 149] width 57 height 14
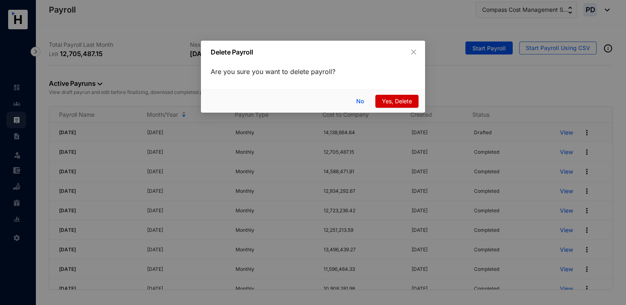
click at [394, 98] on span "Yes, Delete" at bounding box center [397, 101] width 30 height 9
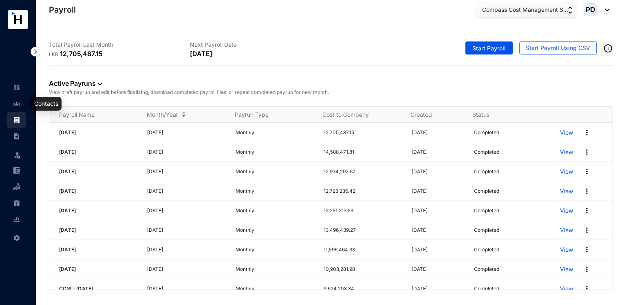
click at [19, 101] on img at bounding box center [16, 103] width 7 height 7
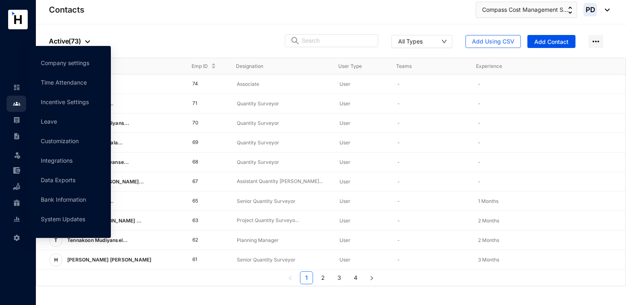
click at [15, 243] on span at bounding box center [16, 237] width 7 height 16
click at [89, 59] on link "Company settings" at bounding box center [65, 62] width 48 height 7
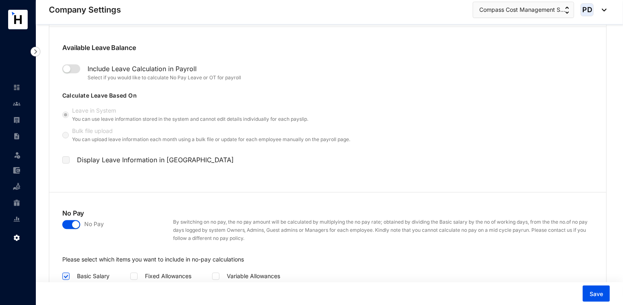
scroll to position [1061, 0]
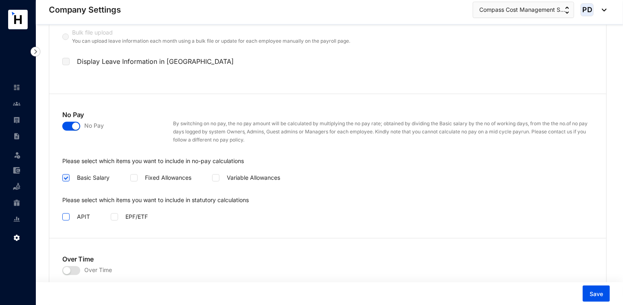
click at [67, 217] on span at bounding box center [65, 216] width 7 height 7
click at [67, 217] on input "checkbox" at bounding box center [65, 216] width 6 height 6
checkbox input "true"
click at [115, 214] on input "checkbox" at bounding box center [114, 216] width 6 height 6
checkbox input "true"
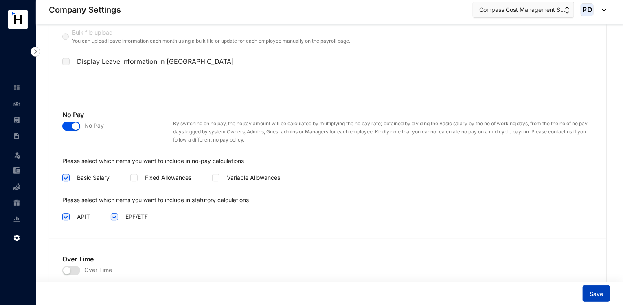
click at [598, 293] on span "Save" at bounding box center [596, 294] width 13 height 8
click at [587, 294] on button "Save" at bounding box center [596, 294] width 27 height 16
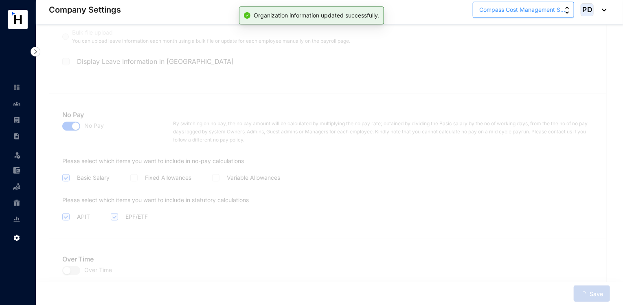
click at [526, 7] on span "Compass Cost Management S..." at bounding box center [522, 9] width 86 height 9
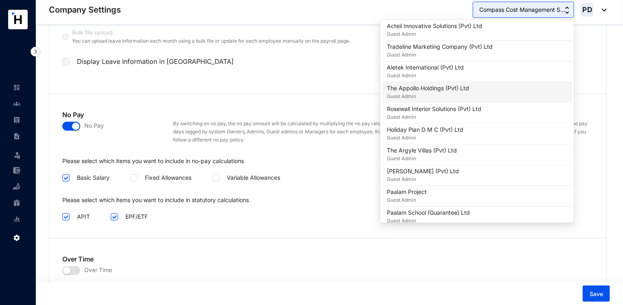
scroll to position [551, 0]
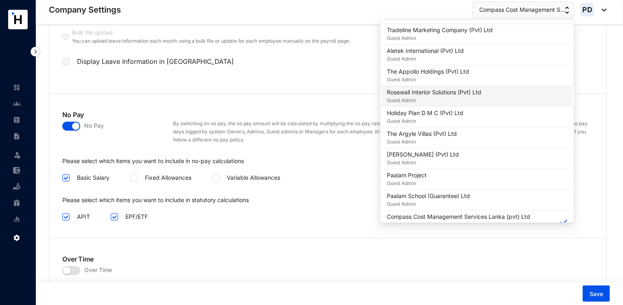
click at [436, 92] on p "Rosewall Interior Solutions (Pvt) Ltd" at bounding box center [434, 92] width 94 height 8
